Goal: Task Accomplishment & Management: Use online tool/utility

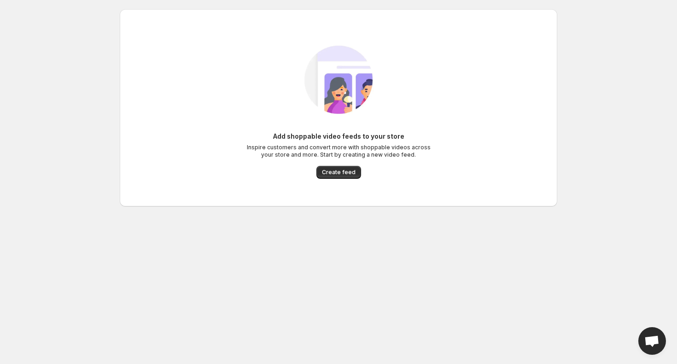
click at [336, 181] on div "Add shoppable video feeds to your store Inspire customers and convert more with…" at bounding box center [338, 108] width 423 height 160
click at [335, 174] on span "Create feed" at bounding box center [339, 172] width 34 height 7
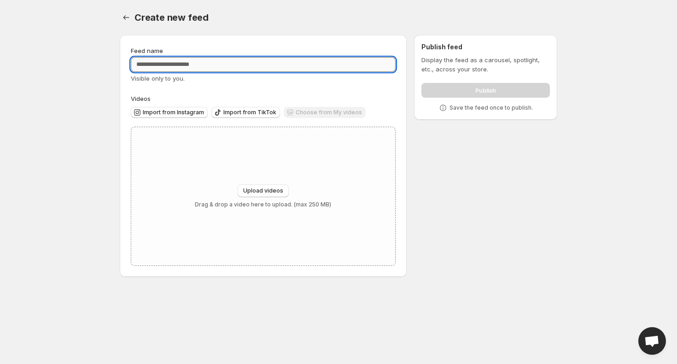
click at [213, 64] on input "Feed name" at bounding box center [263, 64] width 265 height 15
type input "*****"
click at [123, 80] on div "Feed name ***** Visible only to you. Videos Import from Instagram Import from T…" at bounding box center [263, 156] width 287 height 242
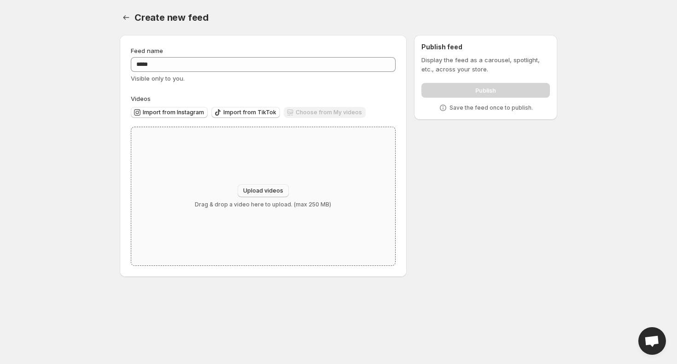
click at [268, 195] on button "Upload videos" at bounding box center [263, 190] width 51 height 13
type input "**********"
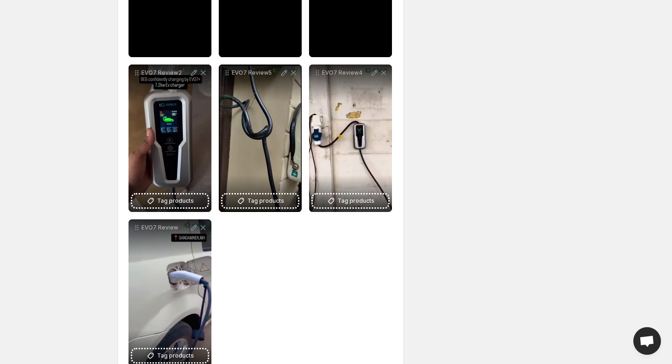
scroll to position [258, 0]
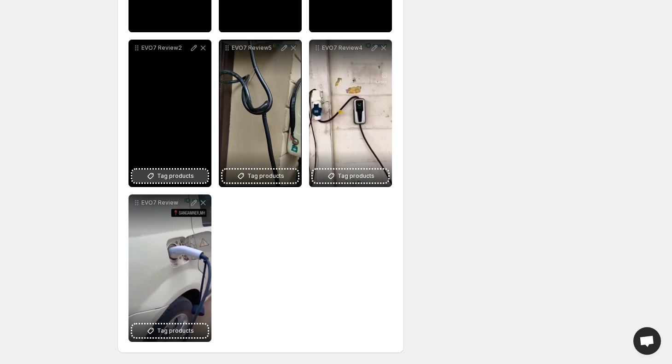
click at [177, 176] on span "Tag products" at bounding box center [175, 175] width 37 height 9
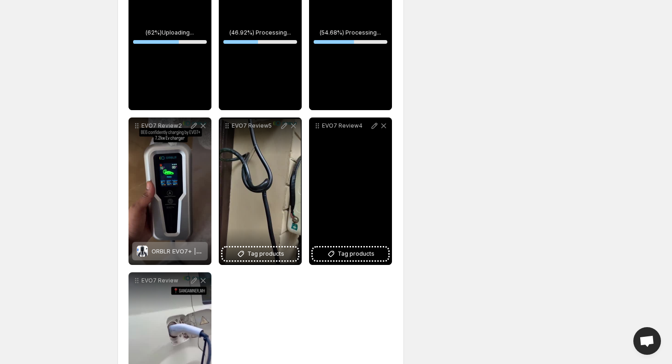
scroll to position [187, 0]
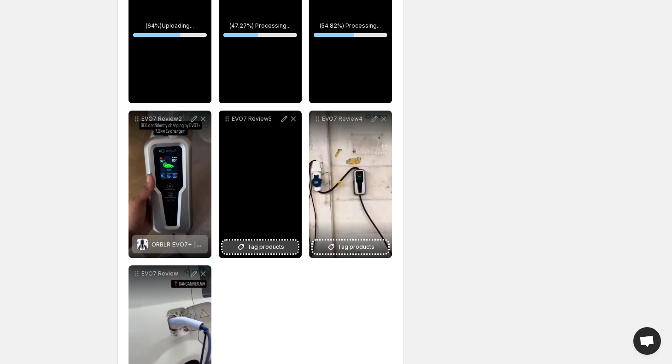
click at [280, 245] on span "Tag products" at bounding box center [265, 246] width 37 height 9
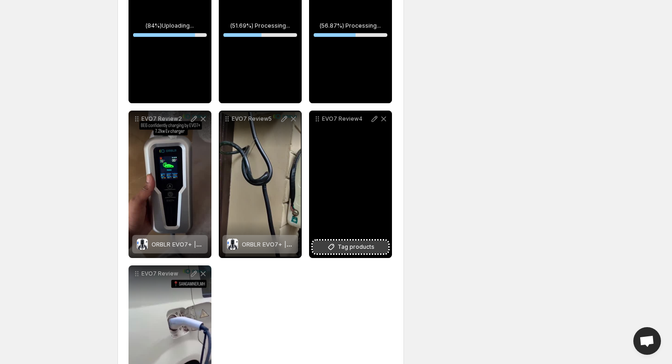
click at [335, 247] on icon at bounding box center [330, 246] width 9 height 9
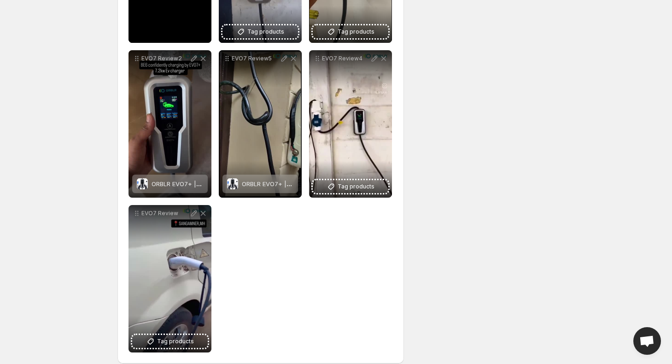
scroll to position [258, 0]
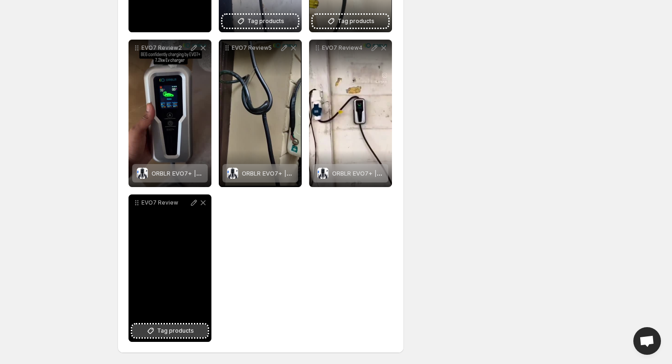
click at [187, 327] on span "Tag products" at bounding box center [175, 330] width 37 height 9
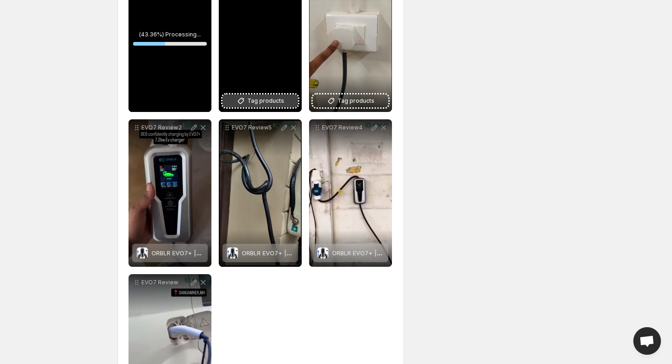
scroll to position [174, 0]
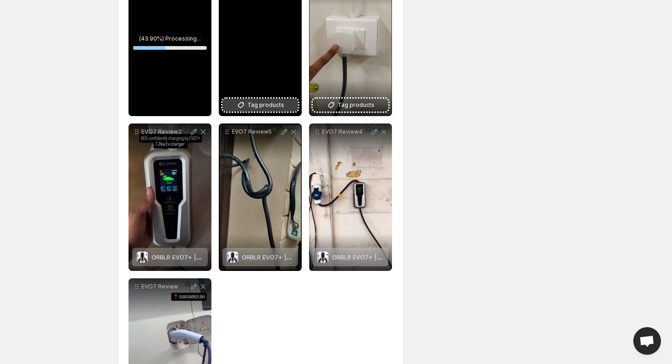
click at [271, 102] on span "Tag products" at bounding box center [265, 104] width 37 height 9
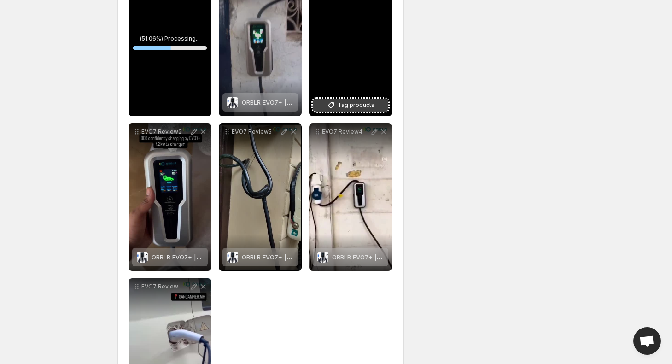
click at [360, 103] on span "Tag products" at bounding box center [356, 104] width 37 height 9
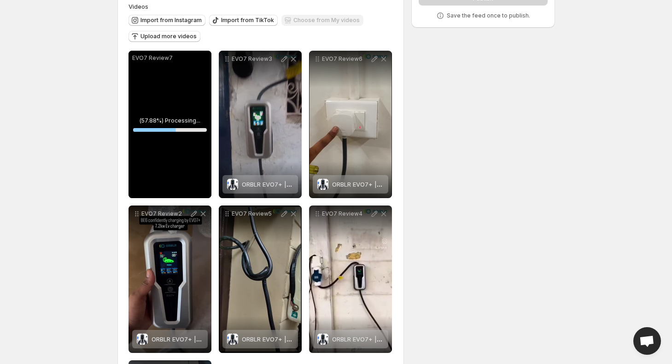
scroll to position [84, 0]
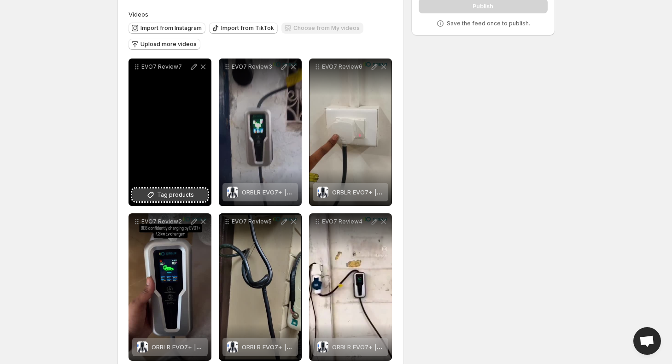
click at [150, 192] on icon at bounding box center [150, 194] width 9 height 9
click at [202, 68] on icon at bounding box center [202, 66] width 5 height 5
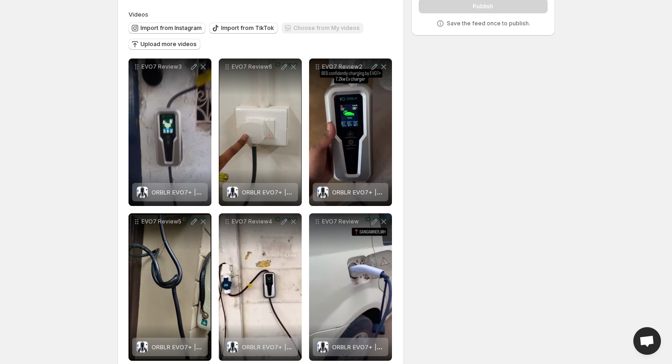
click at [494, 118] on div "**********" at bounding box center [332, 162] width 445 height 439
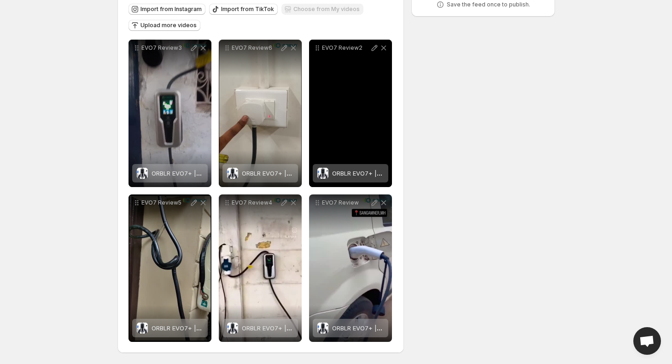
click at [467, 129] on div "**********" at bounding box center [332, 143] width 445 height 439
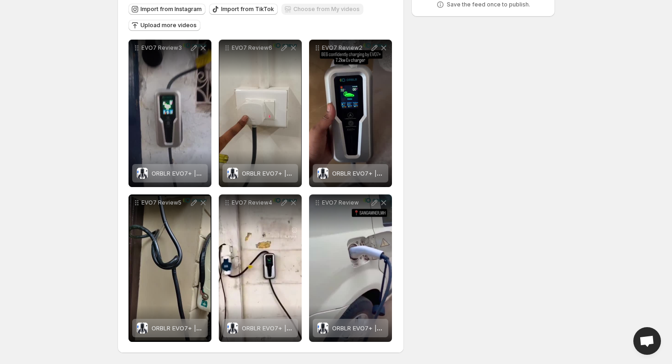
scroll to position [0, 0]
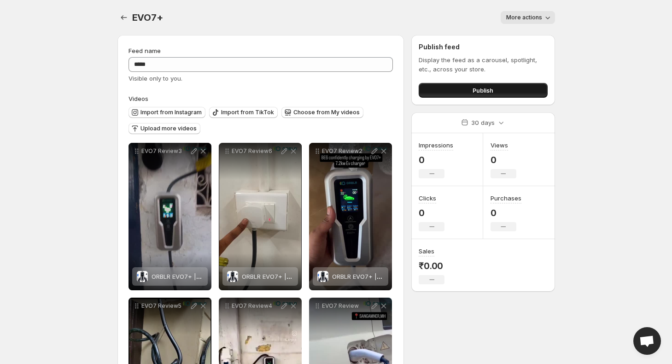
click at [516, 90] on button "Publish" at bounding box center [483, 90] width 128 height 15
click at [58, 95] on body "**********" at bounding box center [336, 182] width 672 height 364
click at [123, 15] on icon "Settings" at bounding box center [123, 17] width 9 height 9
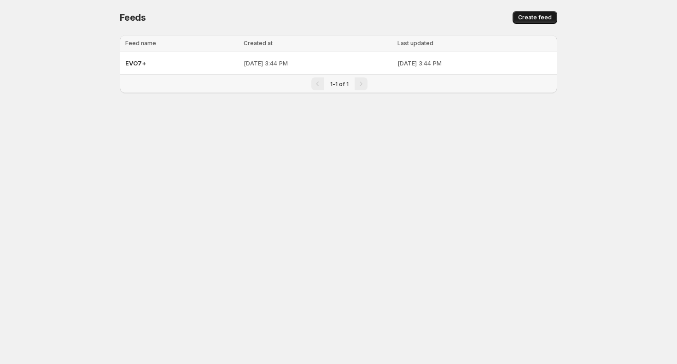
click at [532, 21] on span "Create feed" at bounding box center [535, 17] width 34 height 7
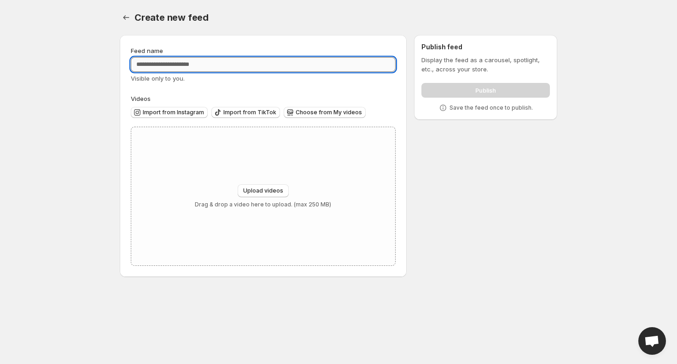
click at [273, 62] on input "Feed name" at bounding box center [263, 64] width 265 height 15
type input "**********"
click at [288, 28] on div "Create new feed. This page is ready Create new feed" at bounding box center [338, 17] width 437 height 35
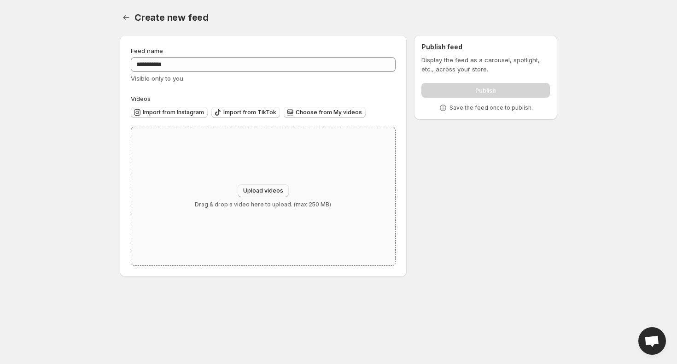
click at [265, 187] on div "Upload videos Drag & drop a video here to upload. (max 250 MB)" at bounding box center [263, 196] width 264 height 138
type input "**********"
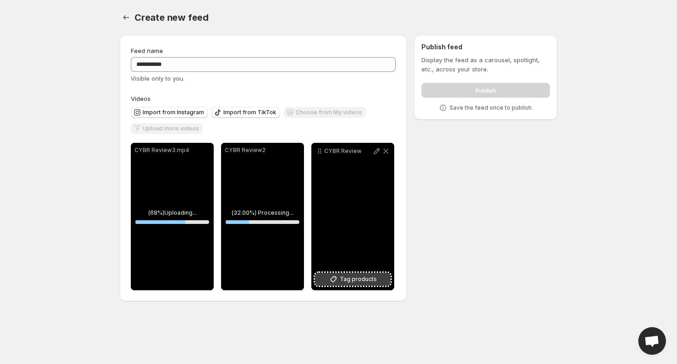
click at [381, 278] on button "Tag products" at bounding box center [353, 279] width 76 height 13
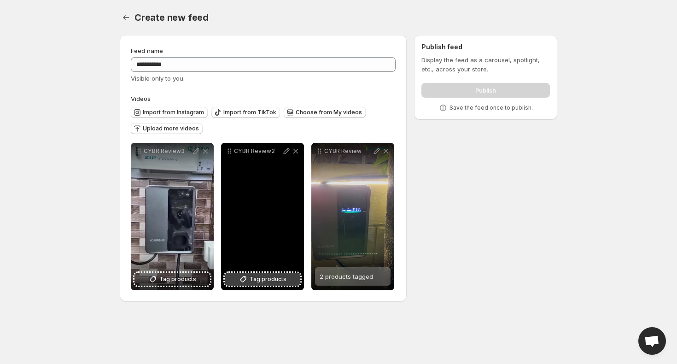
click at [262, 278] on span "Tag products" at bounding box center [268, 278] width 37 height 9
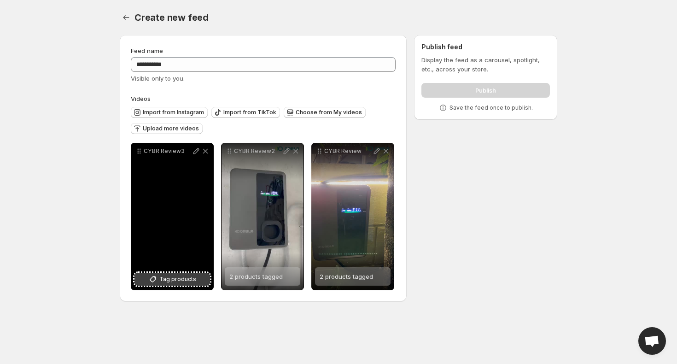
click at [173, 279] on span "Tag products" at bounding box center [177, 278] width 37 height 9
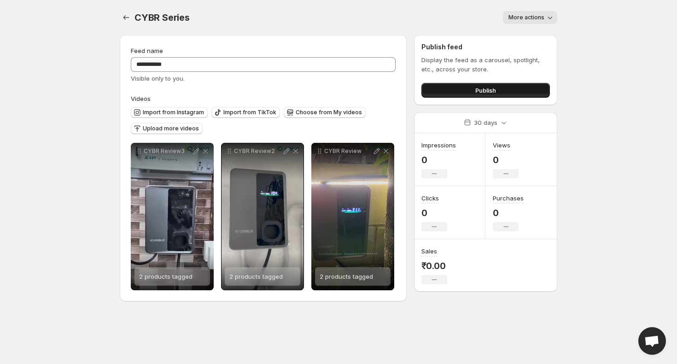
click at [477, 92] on span "Publish" at bounding box center [485, 90] width 21 height 9
click at [535, 21] on span "More actions" at bounding box center [526, 17] width 36 height 7
click at [391, 6] on div "CYBR Series. This page is ready CYBR Series More actions More actions More acti…" at bounding box center [338, 17] width 437 height 35
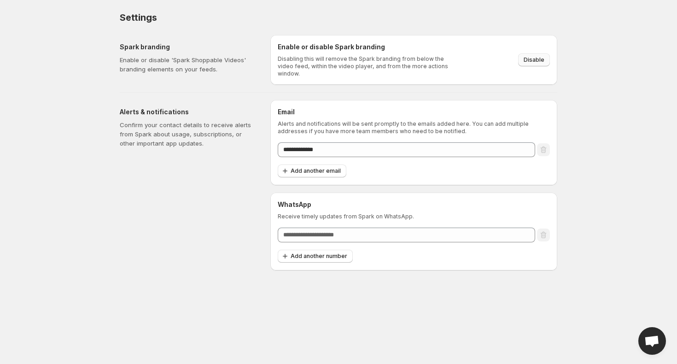
click at [542, 56] on span "Disable" at bounding box center [534, 59] width 21 height 7
click at [167, 218] on div "Alerts & notifications Confirm your contact details to receive alerts from Spar…" at bounding box center [191, 185] width 143 height 170
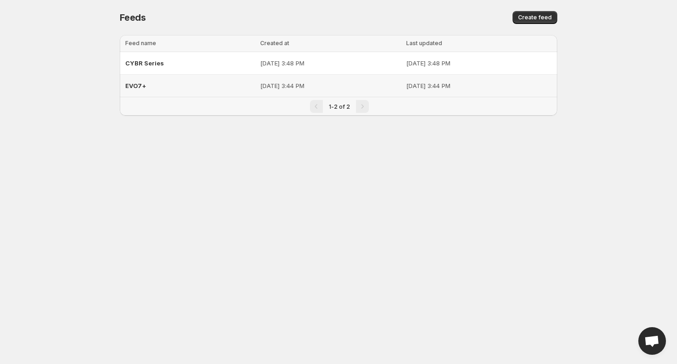
click at [168, 84] on div "EVO7+" at bounding box center [189, 85] width 129 height 17
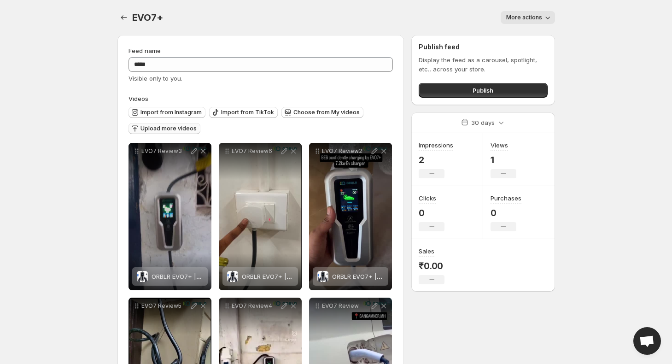
click at [172, 128] on span "Upload more videos" at bounding box center [168, 128] width 56 height 7
click at [136, 127] on icon "button" at bounding box center [134, 128] width 9 height 9
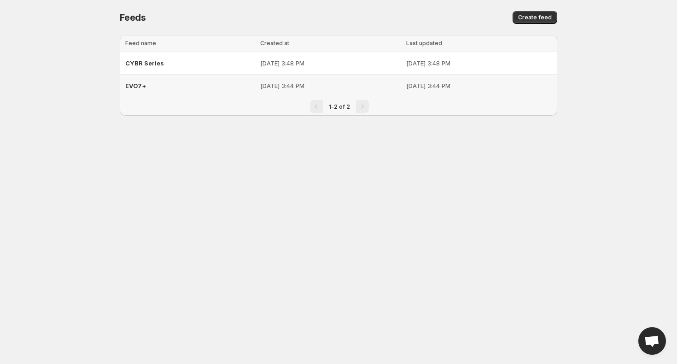
click at [159, 89] on div "EVO7+" at bounding box center [189, 85] width 129 height 17
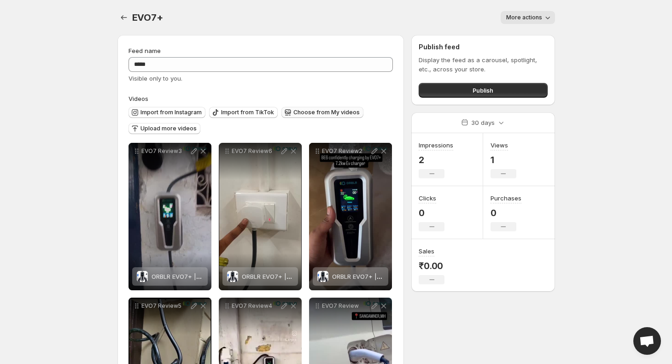
click at [305, 109] on span "Choose from My videos" at bounding box center [326, 112] width 66 height 7
click at [543, 23] on button "More actions" at bounding box center [528, 17] width 54 height 13
click at [576, 47] on body "**********" at bounding box center [336, 182] width 672 height 364
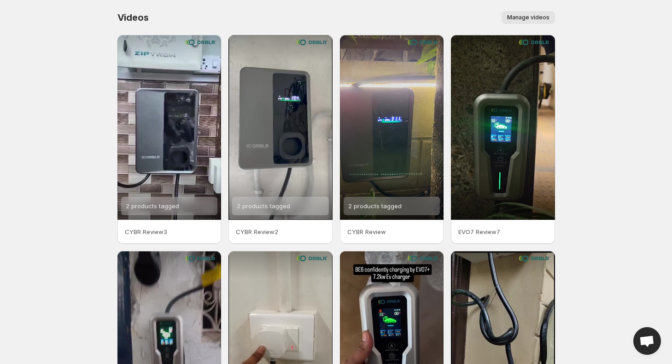
click at [539, 15] on span "Manage videos" at bounding box center [528, 17] width 42 height 7
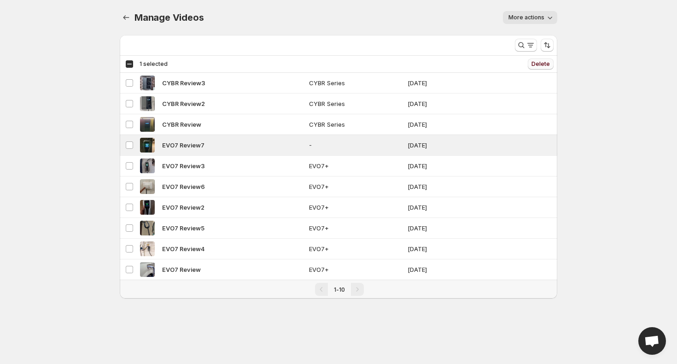
click at [542, 65] on span "Delete" at bounding box center [540, 63] width 18 height 7
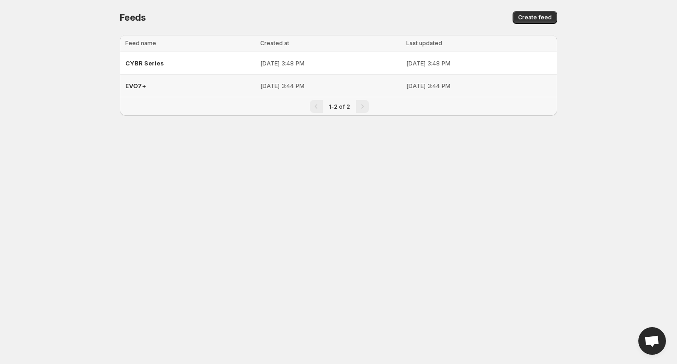
click at [132, 89] on div "EVO7+" at bounding box center [189, 85] width 129 height 17
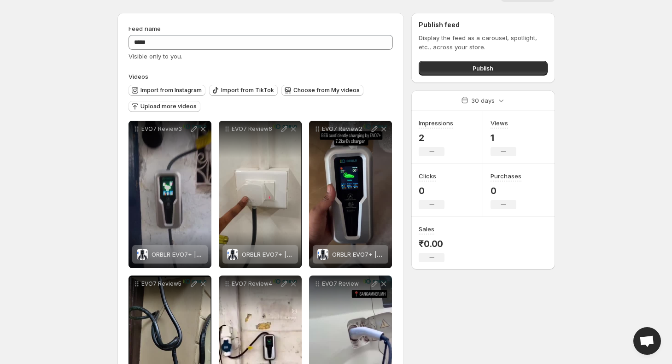
scroll to position [18, 0]
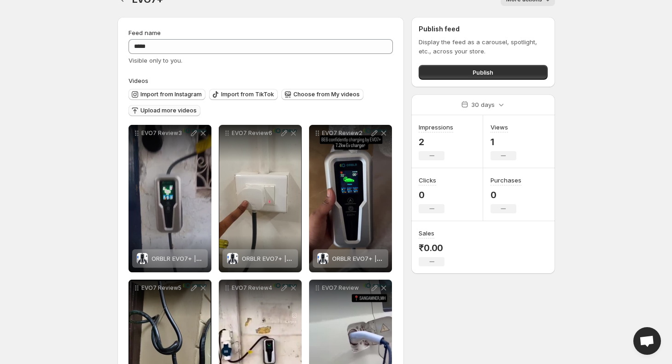
click at [162, 113] on span "Upload more videos" at bounding box center [168, 110] width 56 height 7
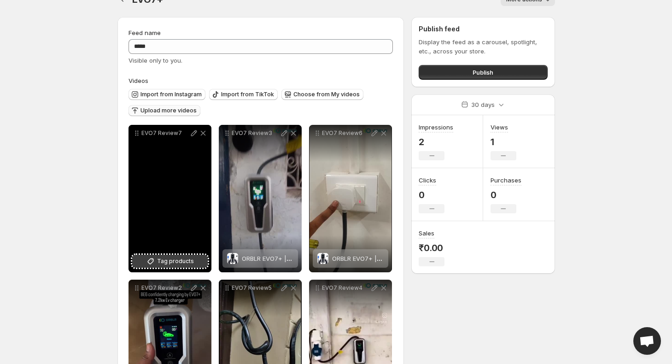
click at [186, 265] on span "Tag products" at bounding box center [175, 261] width 37 height 9
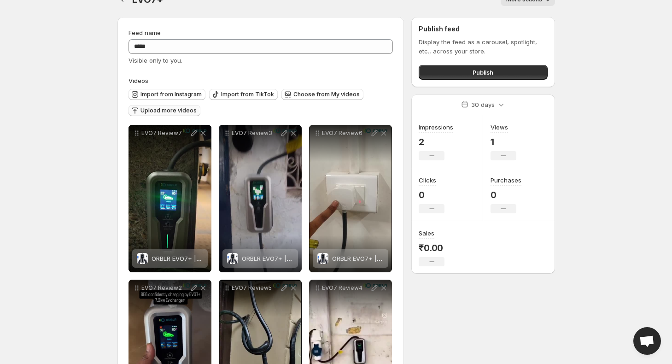
scroll to position [0, 0]
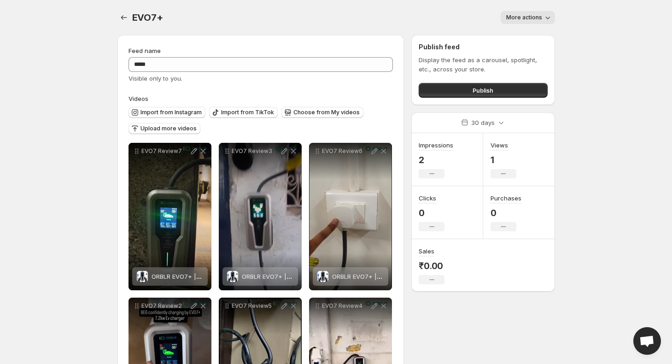
click at [122, 6] on div "EVO7+. This page is ready EVO7+ More actions More actions More actions" at bounding box center [335, 17] width 437 height 35
